Goal: Task Accomplishment & Management: Use online tool/utility

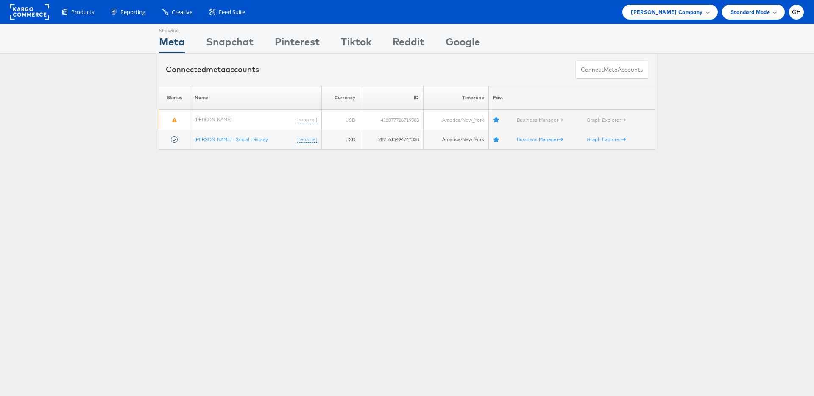
click at [688, 21] on div "Products Product Catalogs Enhance Your Product Catalog, Map Them to Publishers,…" at bounding box center [407, 12] width 814 height 24
click at [683, 16] on span "Belk Company" at bounding box center [666, 12] width 72 height 9
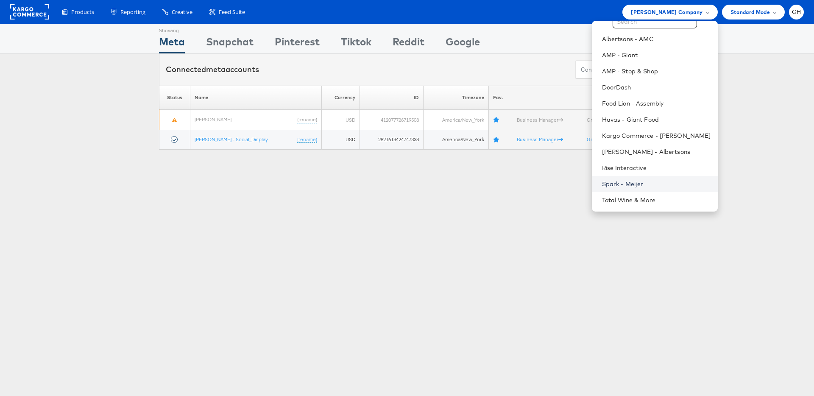
scroll to position [23, 0]
click at [623, 208] on li "Total Wine & More" at bounding box center [655, 202] width 126 height 16
click at [618, 204] on link "Total Wine & More" at bounding box center [656, 201] width 109 height 8
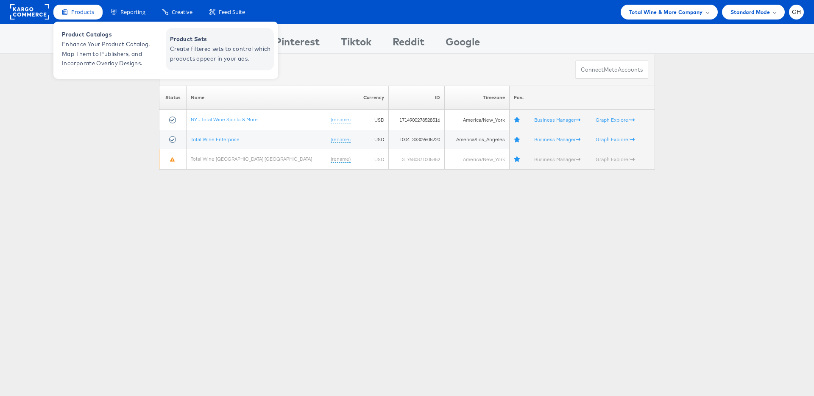
click at [197, 45] on span "Create filtered sets to control which products appear in your ads." at bounding box center [221, 53] width 102 height 19
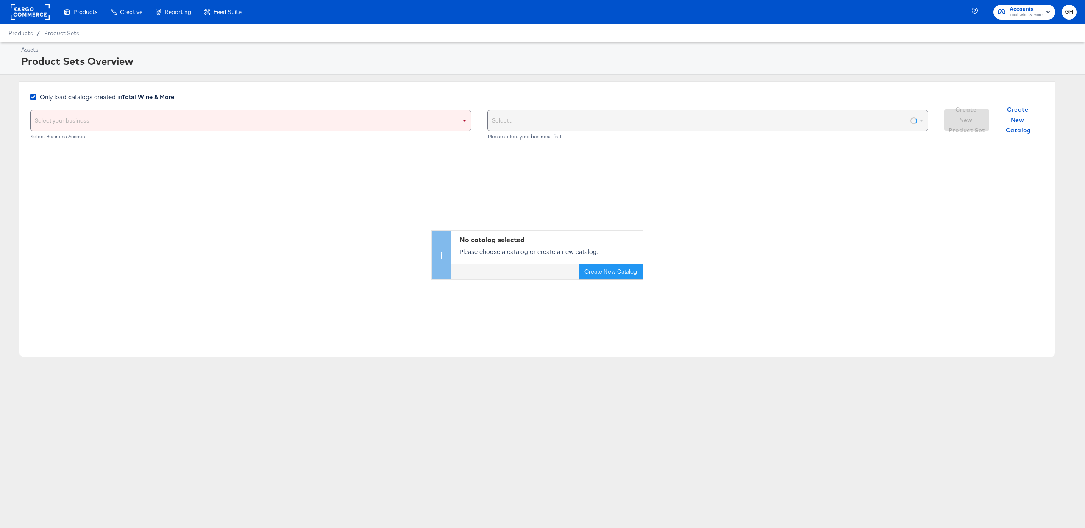
click at [145, 98] on strong "Total Wine & More" at bounding box center [148, 96] width 52 height 8
click at [0, 0] on input "Only load catalogs created in Total Wine & More" at bounding box center [0, 0] width 0 height 0
click at [145, 116] on div "Select your business" at bounding box center [251, 120] width 440 height 20
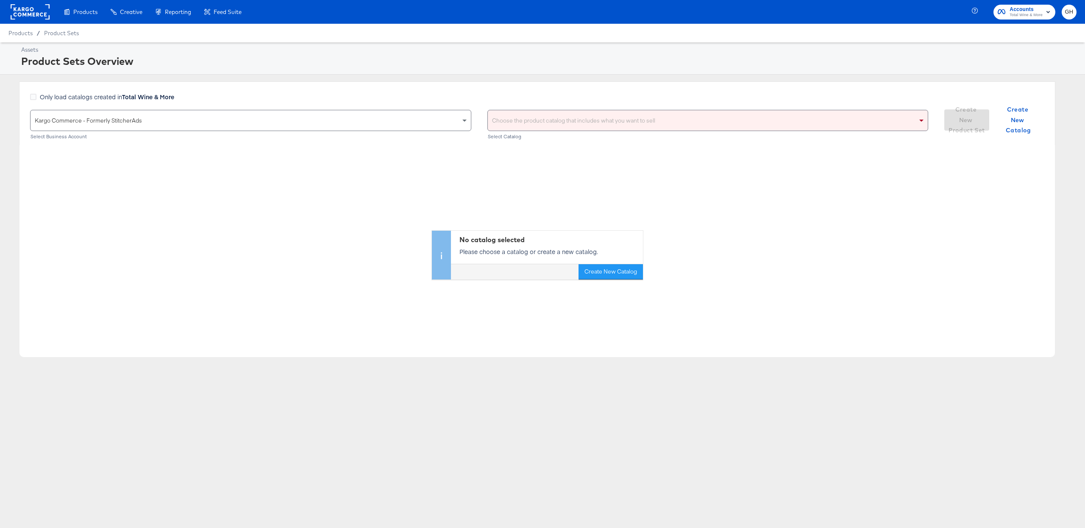
click at [522, 119] on div "Choose the product catalog that includes what you want to sell" at bounding box center [708, 120] width 440 height 20
type input "local inven"
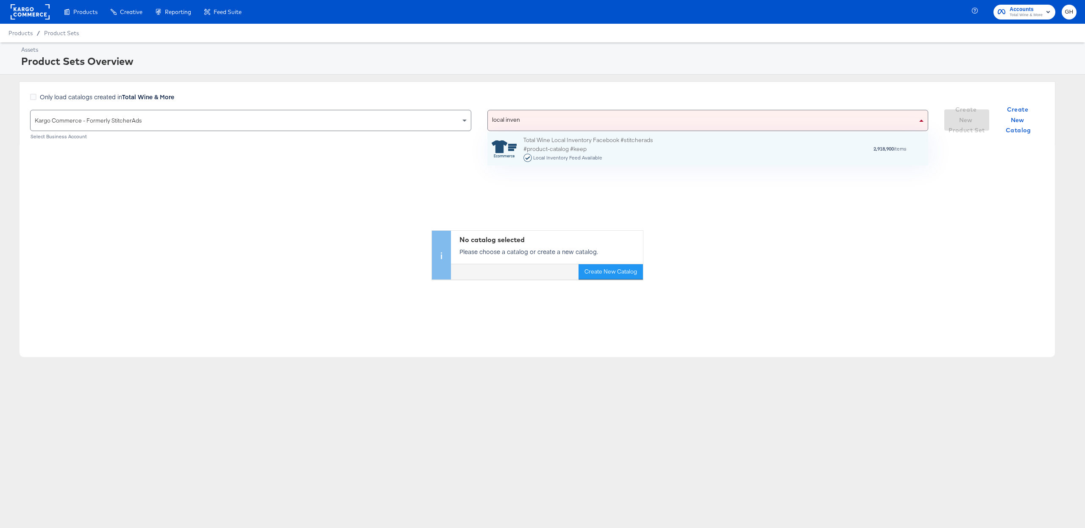
scroll to position [33, 441]
click at [571, 145] on div "Total Wine Local Inventory Facebook #stitcherads #product-catalog #keep Local I…" at bounding box center [597, 149] width 148 height 26
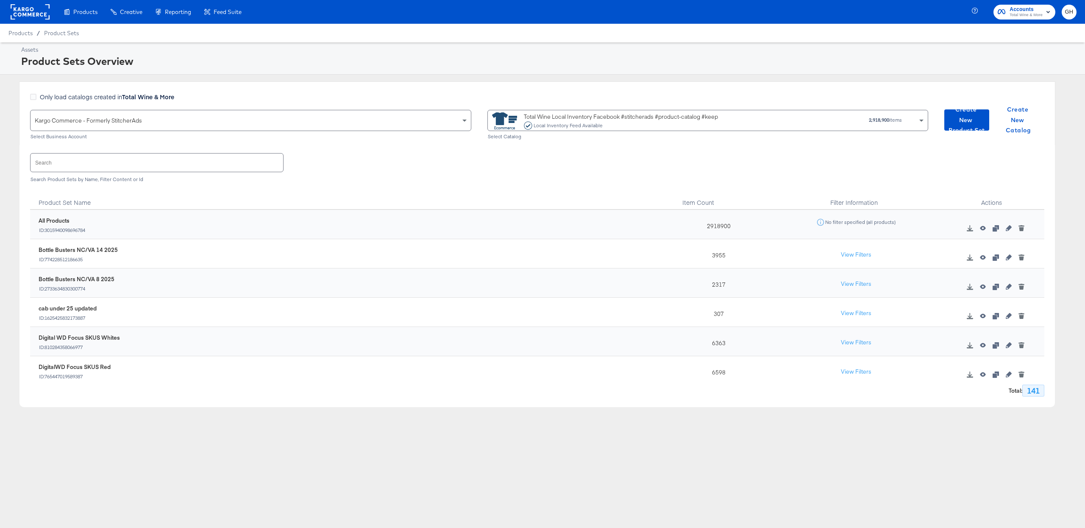
click at [980, 255] on icon "button" at bounding box center [983, 257] width 6 height 6
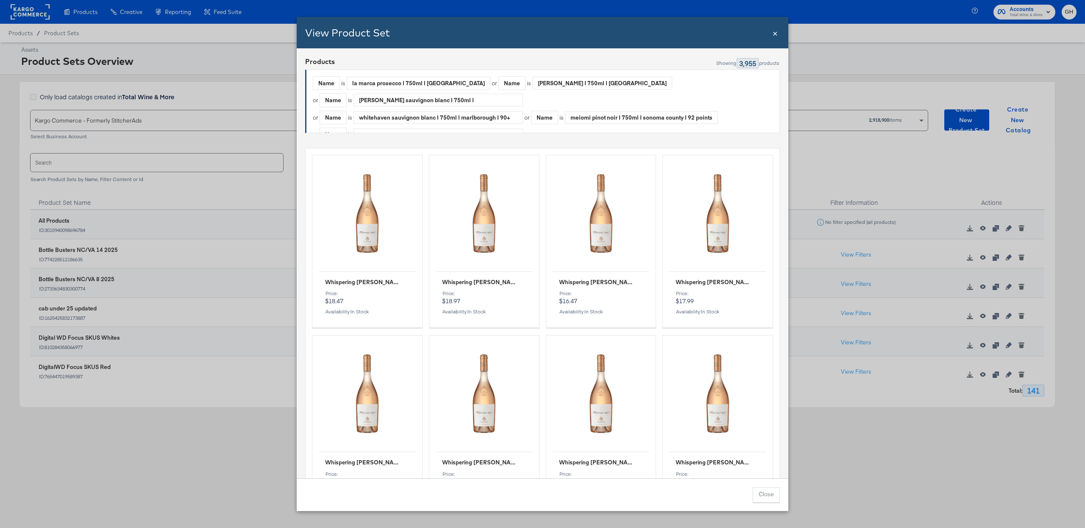
click at [777, 31] on span "×" at bounding box center [774, 32] width 5 height 11
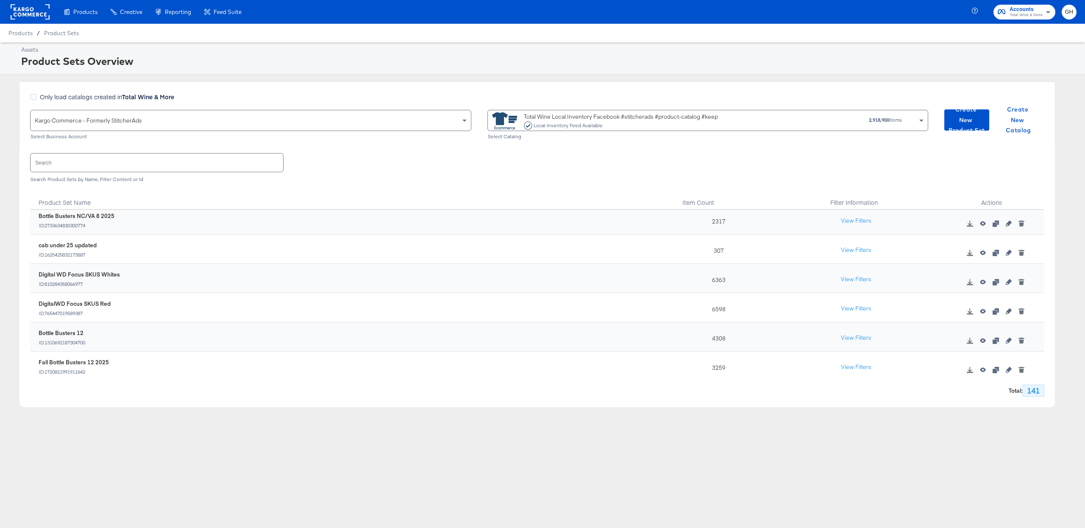
scroll to position [81, 0]
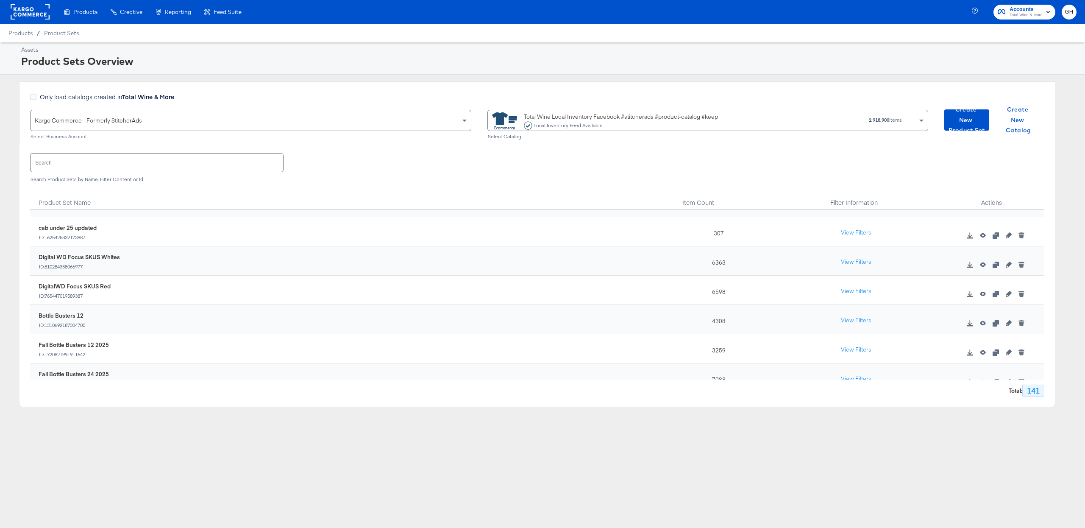
click at [983, 293] on icon "button" at bounding box center [983, 294] width 6 height 5
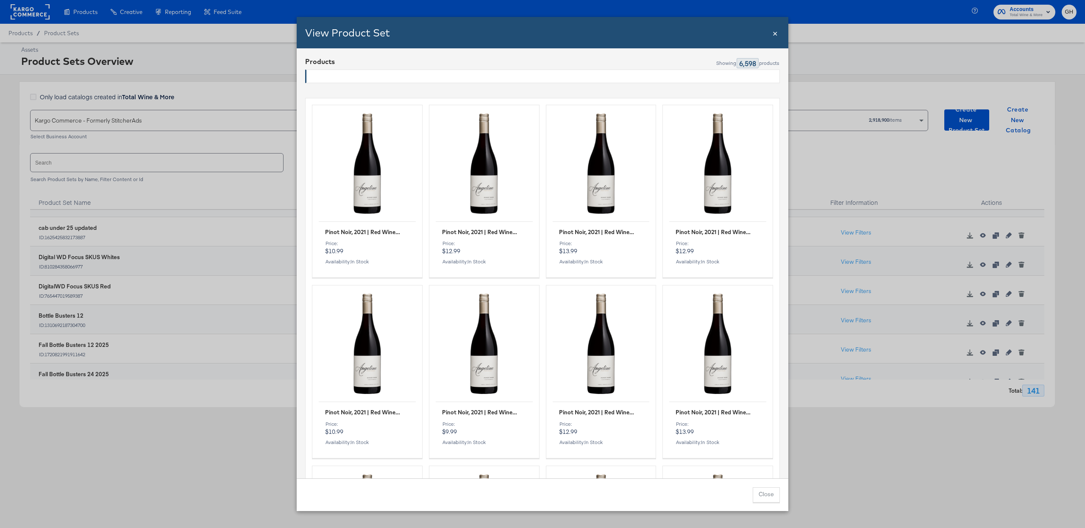
click at [772, 35] on div "View Product Set Close ×" at bounding box center [543, 32] width 492 height 31
click at [777, 30] on span "×" at bounding box center [774, 32] width 5 height 11
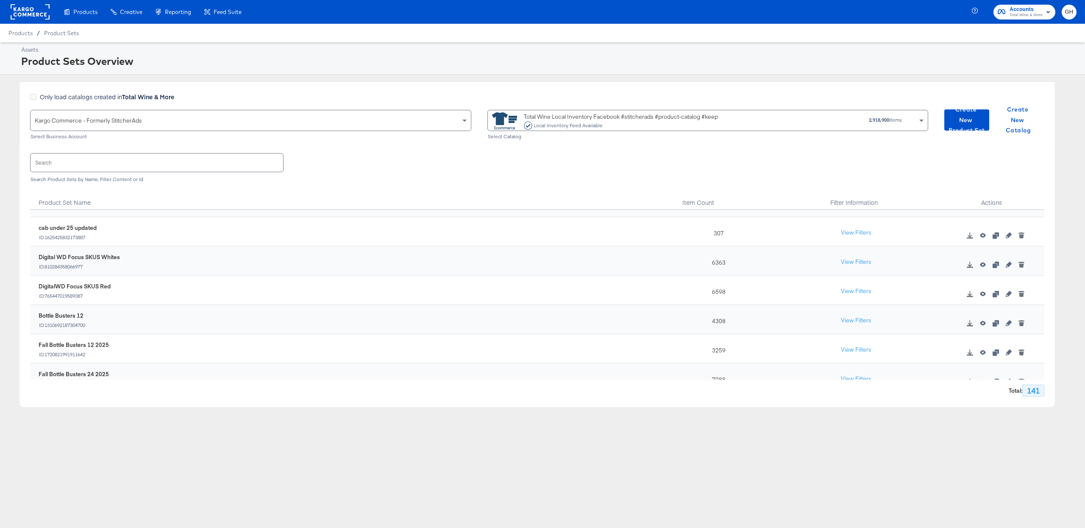
click at [443, 327] on div "Bottle Busters 12 ID: 1310692187304700" at bounding box center [351, 319] width 625 height 17
click at [954, 113] on span "Create New Product Set" at bounding box center [966, 119] width 38 height 31
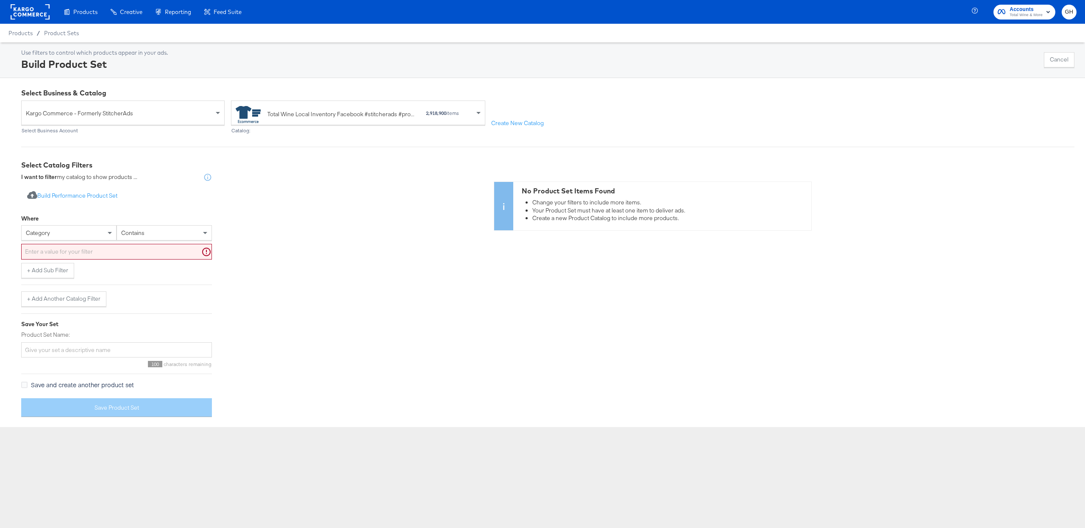
click at [77, 228] on div "category" at bounding box center [69, 232] width 94 height 14
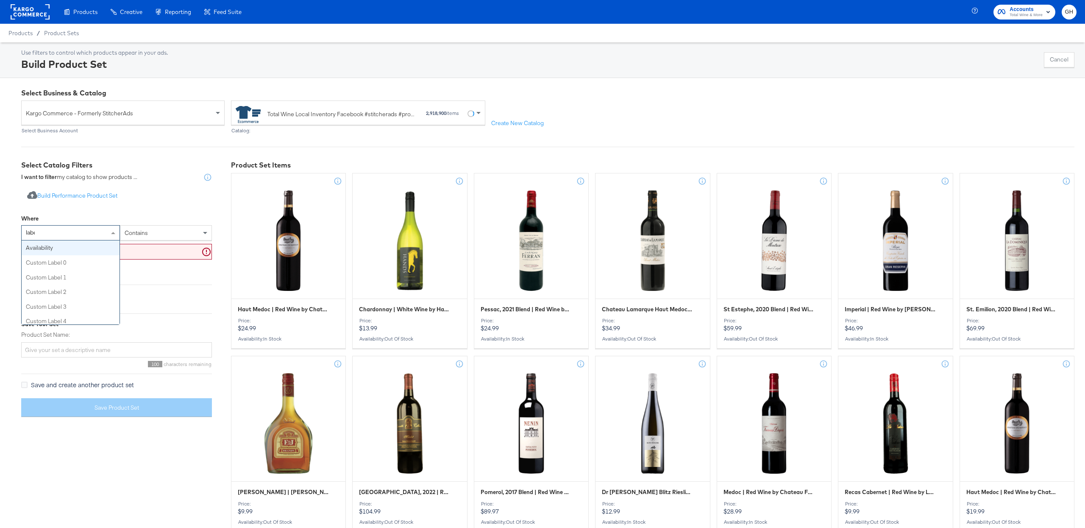
type input "label"
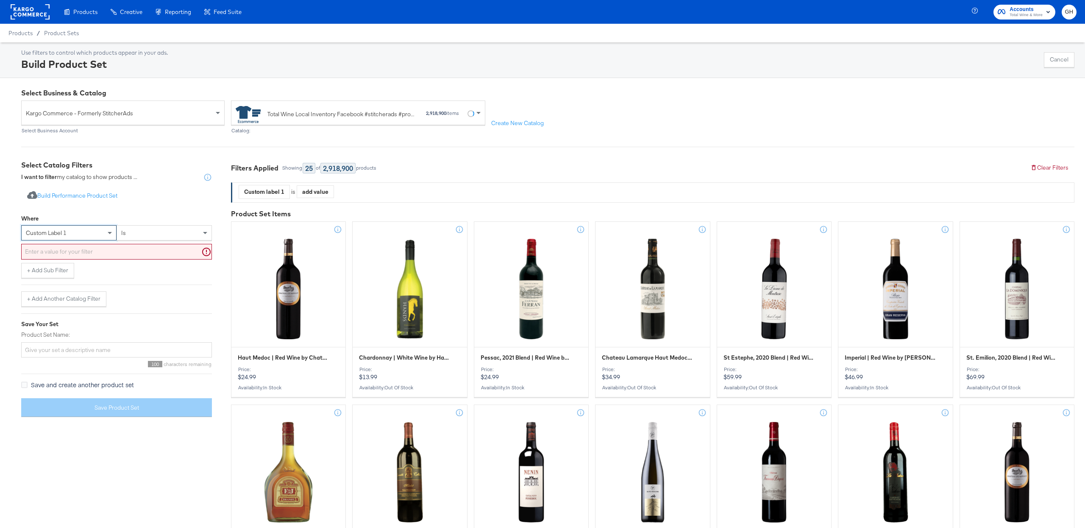
click at [136, 240] on div "is" at bounding box center [164, 232] width 94 height 14
click at [124, 249] on input "text" at bounding box center [116, 252] width 191 height 16
click at [83, 239] on div "custom label 1" at bounding box center [69, 232] width 94 height 14
click at [93, 252] on input "text" at bounding box center [116, 252] width 191 height 16
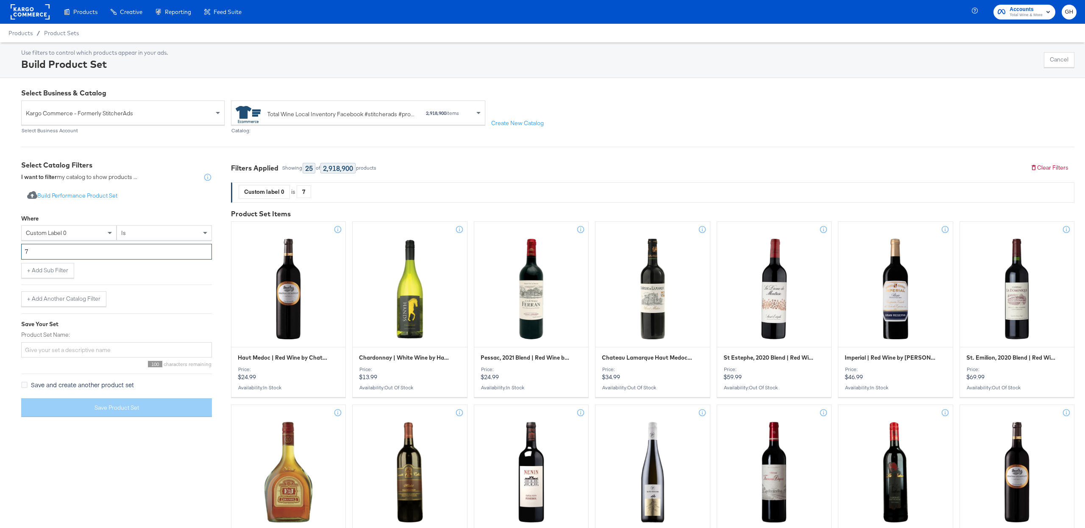
type input "7"
click at [168, 203] on div at bounding box center [116, 203] width 191 height 0
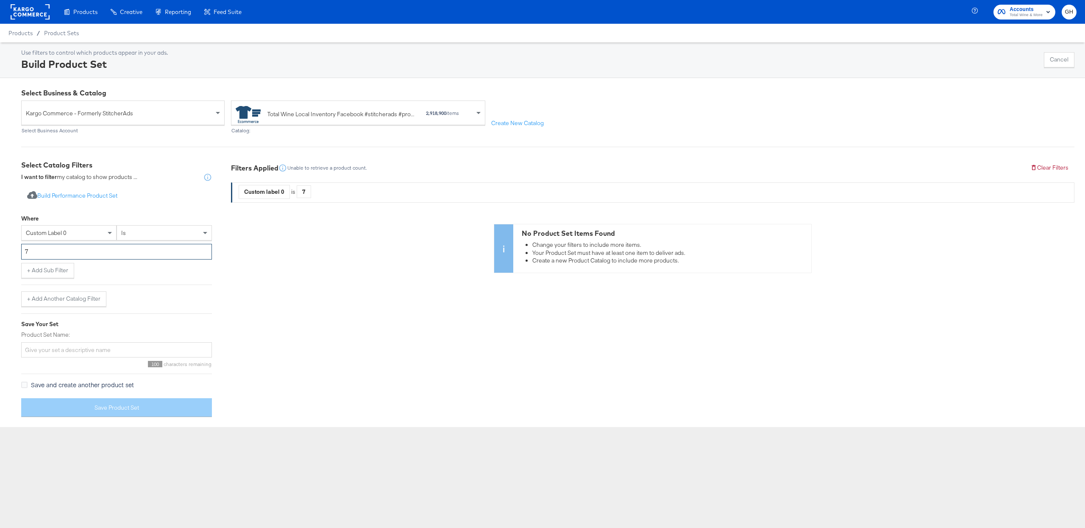
click at [22, 245] on input "7" at bounding box center [116, 252] width 191 height 16
click at [44, 233] on span "custom label 0" at bounding box center [46, 233] width 41 height 8
click at [52, 256] on input "text" at bounding box center [116, 252] width 191 height 16
type input "7"
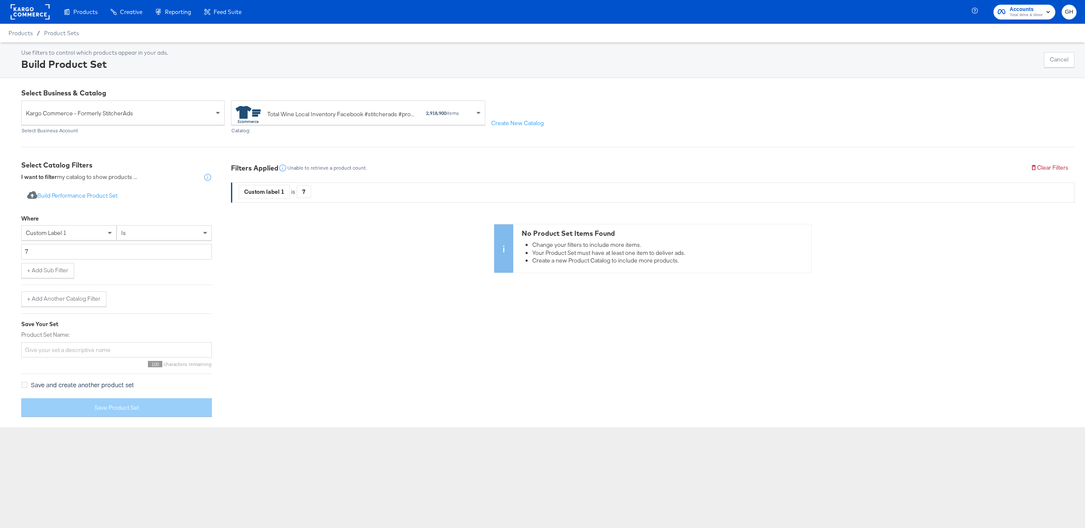
click at [125, 195] on div "Import product data from Google Analytics to generate product set Build Perform…" at bounding box center [116, 196] width 191 height 16
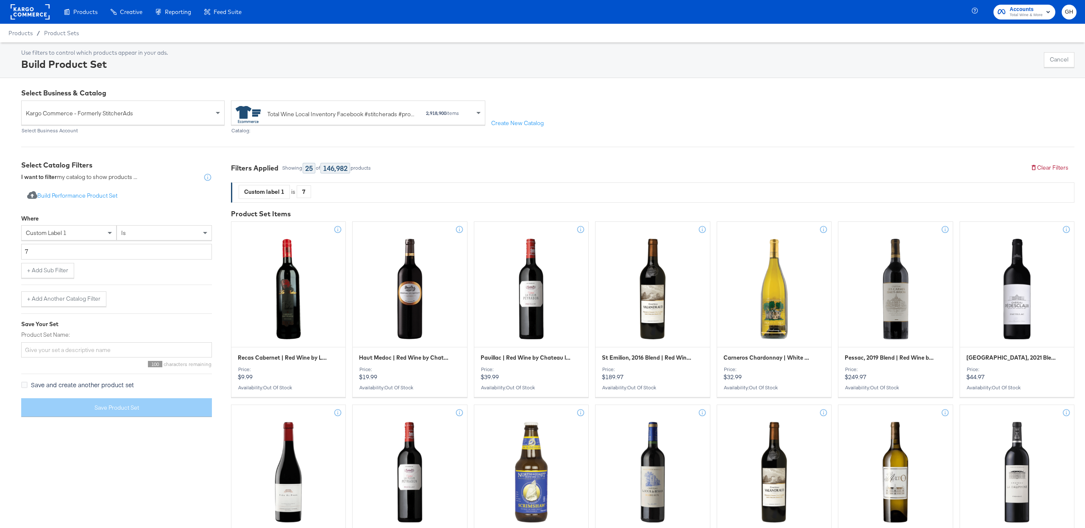
click at [140, 235] on div "is" at bounding box center [164, 232] width 94 height 14
click at [132, 251] on input "text" at bounding box center [116, 252] width 191 height 16
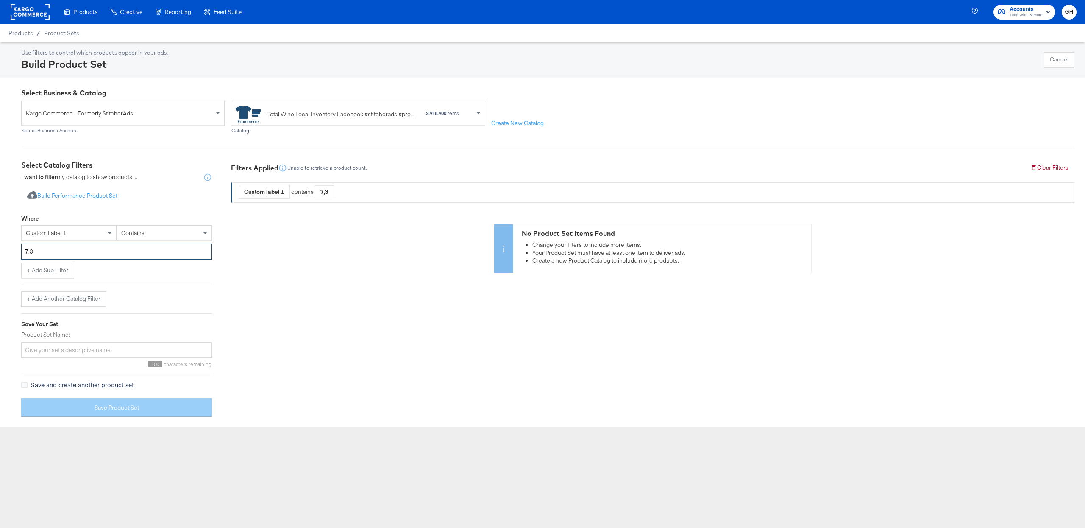
click at [29, 254] on input "7,3" at bounding box center [116, 252] width 191 height 16
type input "3"
click at [115, 284] on div "Where custom label 1 contains 3 + Add Sub Filter + Add Another Catalog Filter" at bounding box center [116, 258] width 191 height 96
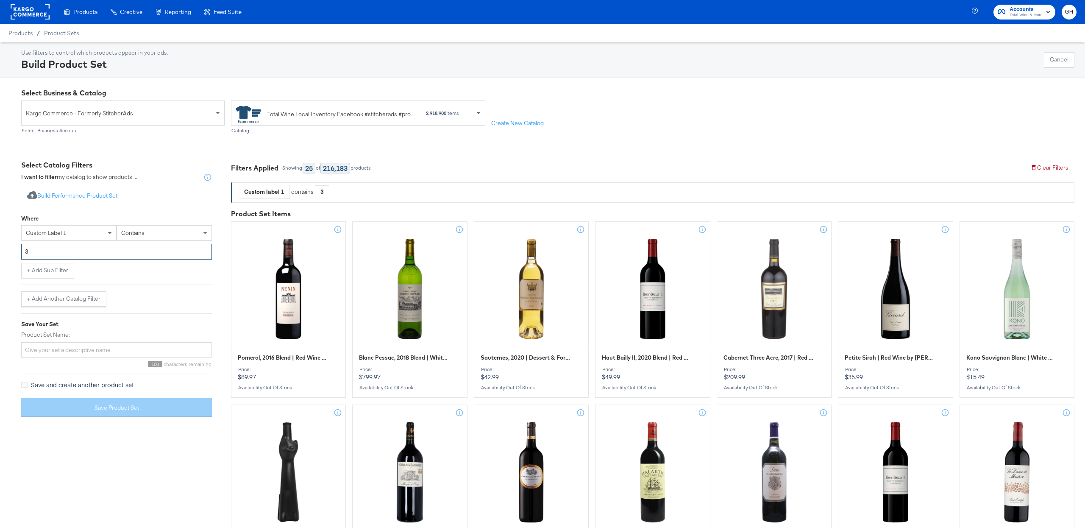
click at [75, 258] on input "3" at bounding box center [116, 252] width 191 height 16
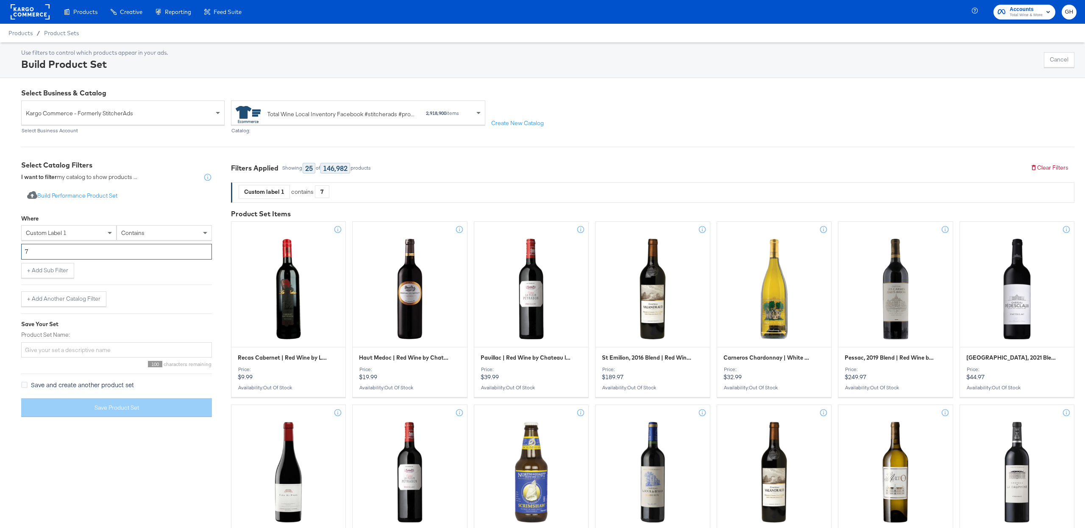
click at [109, 246] on input "7" at bounding box center [116, 252] width 191 height 16
click at [102, 252] on input "7" at bounding box center [116, 252] width 191 height 16
type input "7,3"
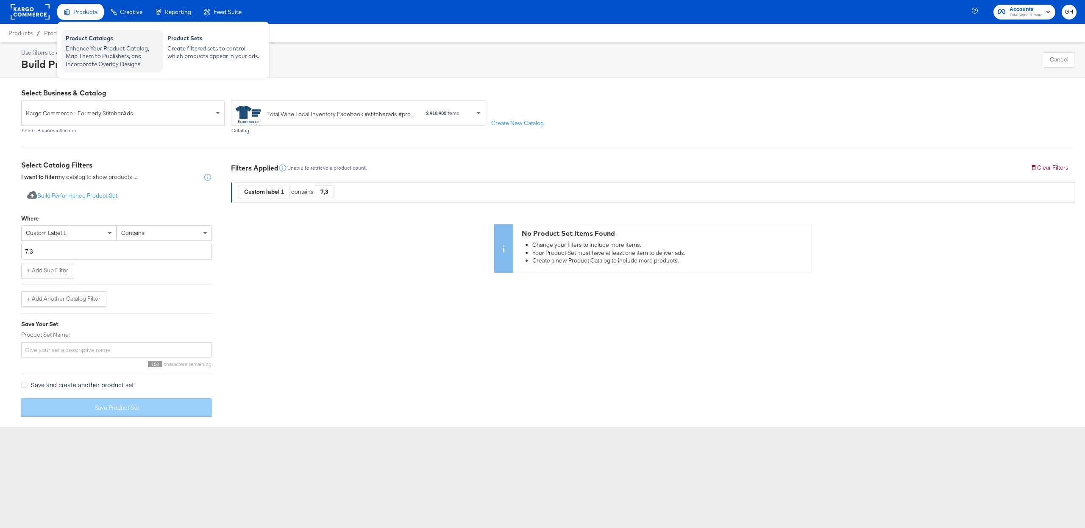
click at [122, 45] on div "Enhance Your Product Catalog, Map Them to Publishers, and Incorporate Overlay D…" at bounding box center [112, 56] width 93 height 24
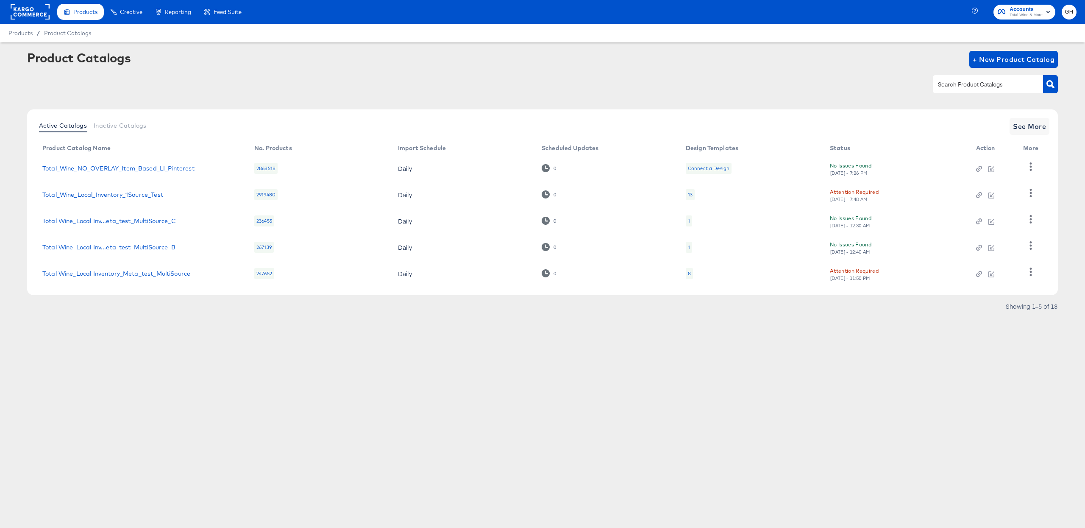
click at [985, 84] on input "text" at bounding box center [981, 85] width 90 height 10
type input "local"
click at [1030, 268] on icon "button" at bounding box center [1031, 271] width 2 height 8
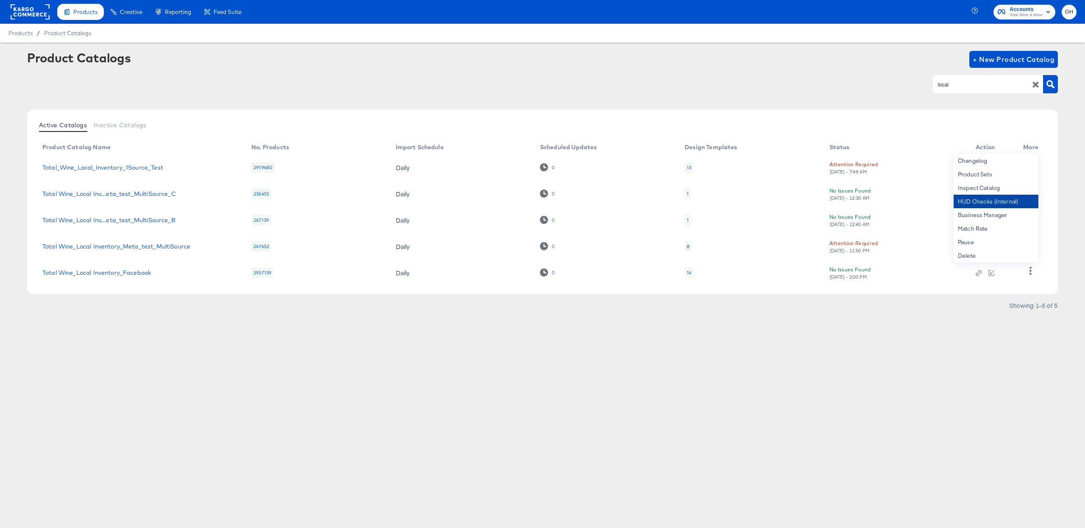
click at [977, 199] on div "HUD Checks (Internal)" at bounding box center [995, 201] width 85 height 14
